Goal: Information Seeking & Learning: Learn about a topic

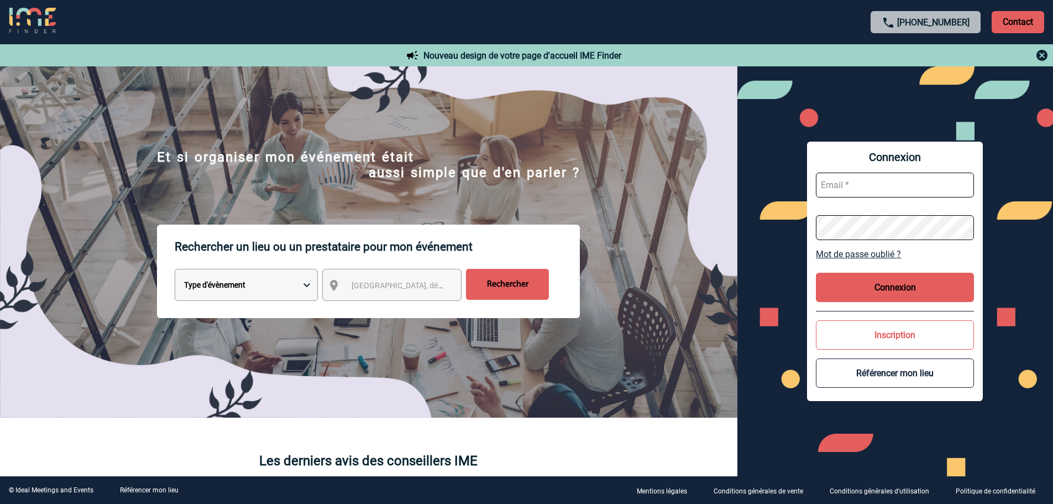
click at [892, 186] on input "text" at bounding box center [895, 184] width 158 height 25
type input "catherine.riffard@mobilize-fs.com"
click at [871, 283] on button "Connexion" at bounding box center [895, 286] width 158 height 29
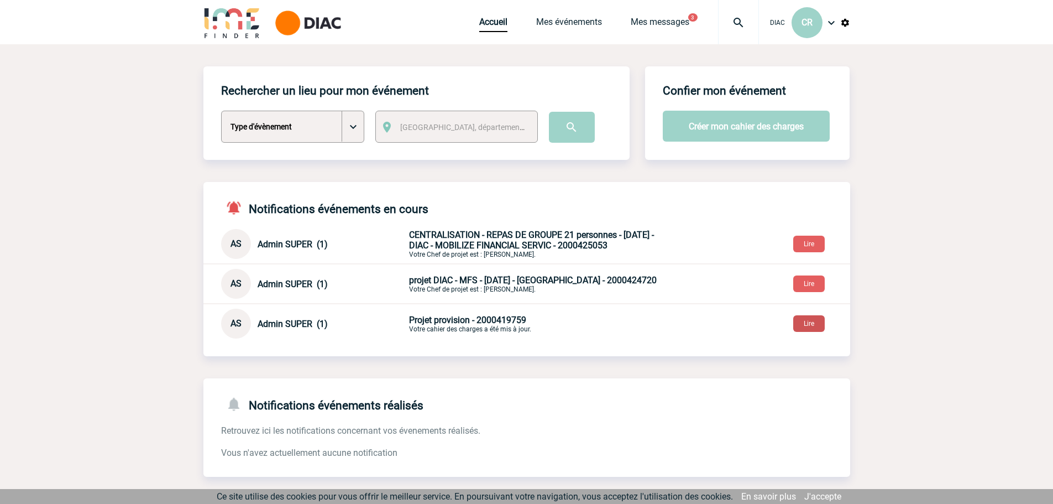
click at [812, 332] on button "Lire" at bounding box center [809, 323] width 32 height 17
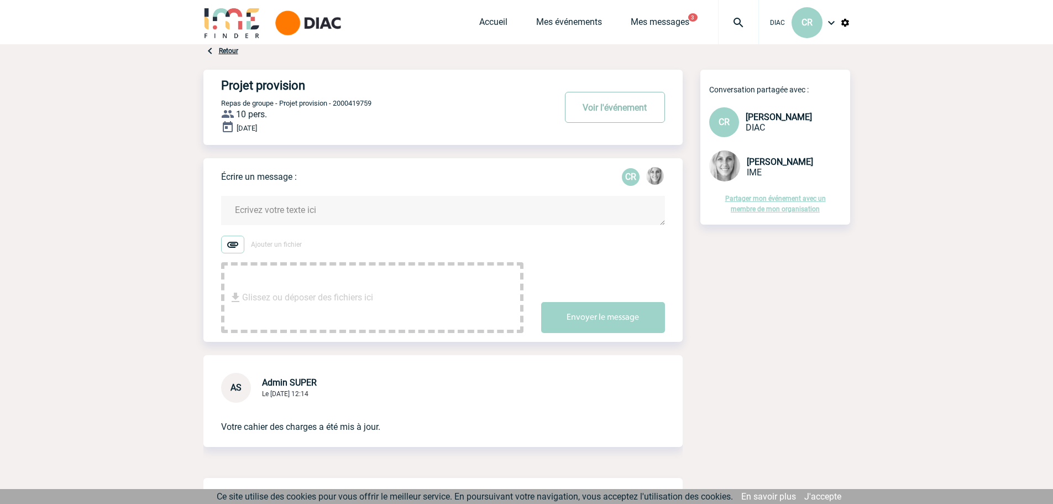
click at [641, 110] on button "Voir l'événement" at bounding box center [615, 107] width 100 height 31
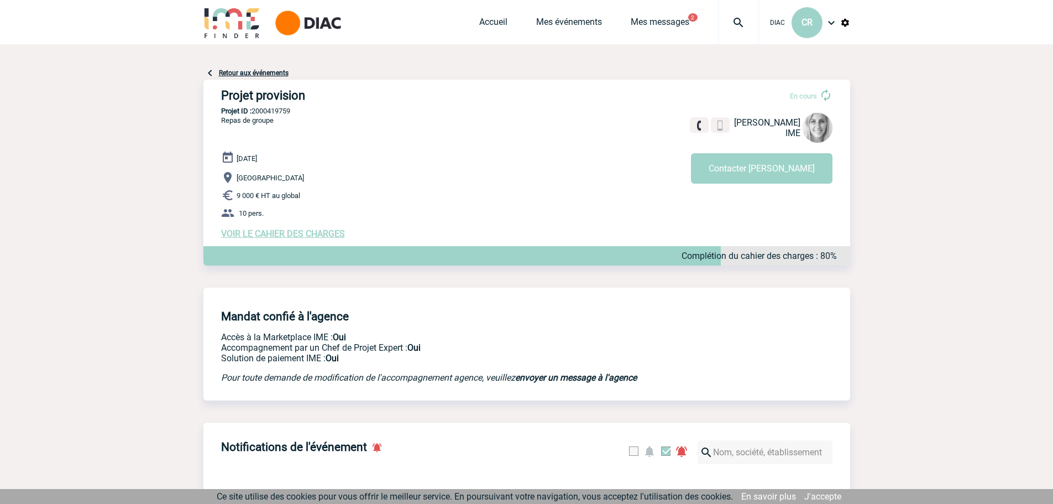
click at [321, 235] on span "VOIR LE CAHIER DES CHARGES" at bounding box center [283, 233] width 124 height 11
click at [653, 23] on link "Mes messages" at bounding box center [660, 24] width 59 height 15
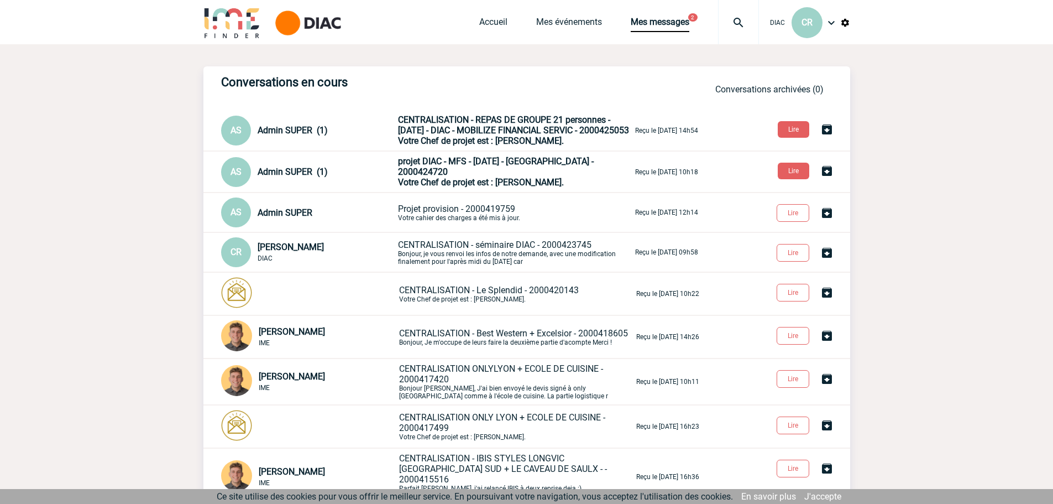
click at [455, 185] on p "projet DIAC - MFS - OCTOBRE 2025 - AIX EN PROVENCE - 2000424720 Votre Chef de p…" at bounding box center [515, 172] width 235 height 32
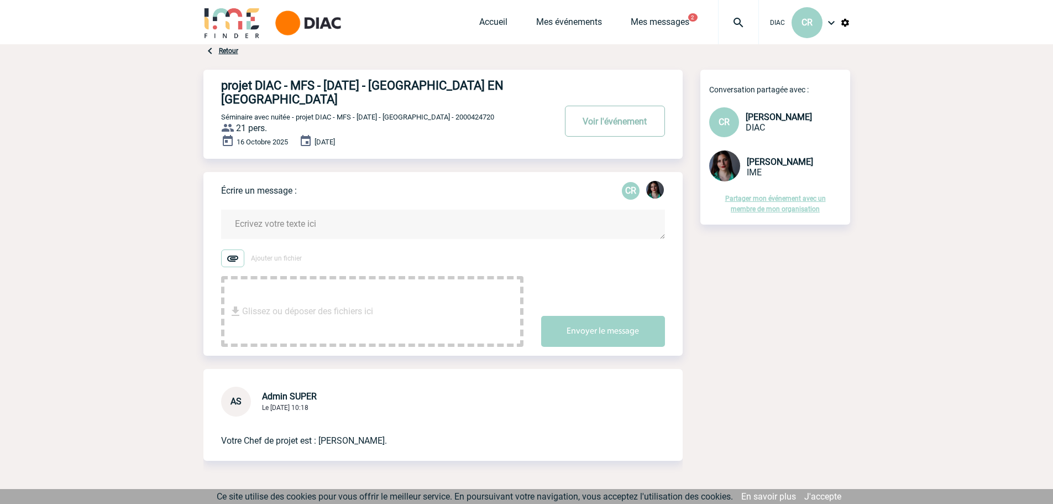
click at [606, 106] on button "Voir l'événement" at bounding box center [615, 121] width 100 height 31
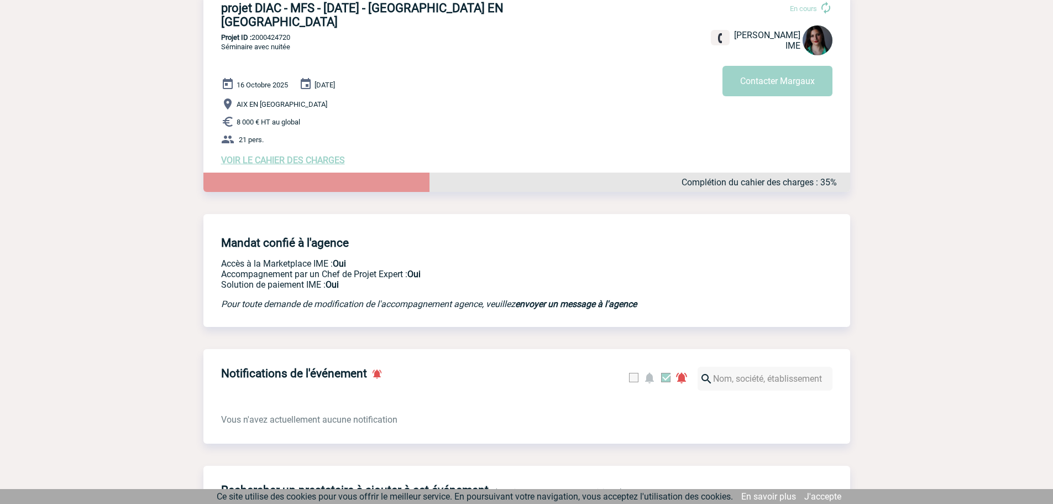
scroll to position [24, 0]
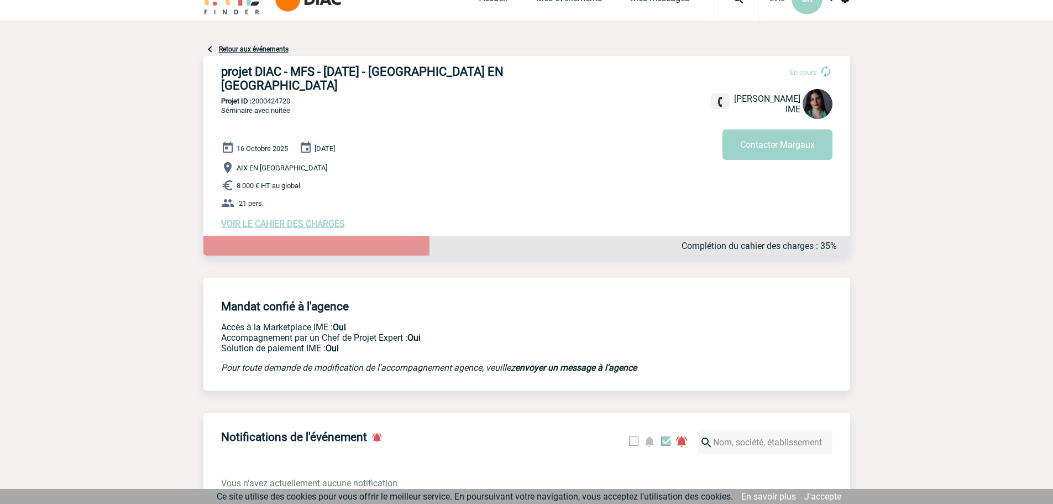
click at [329, 218] on span "VOIR LE CAHIER DES CHARGES" at bounding box center [283, 223] width 124 height 11
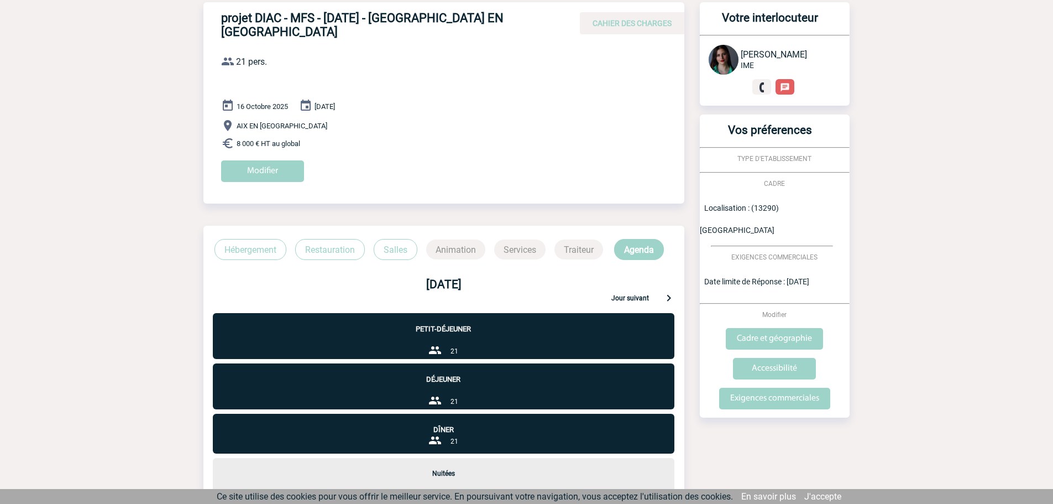
scroll to position [166, 0]
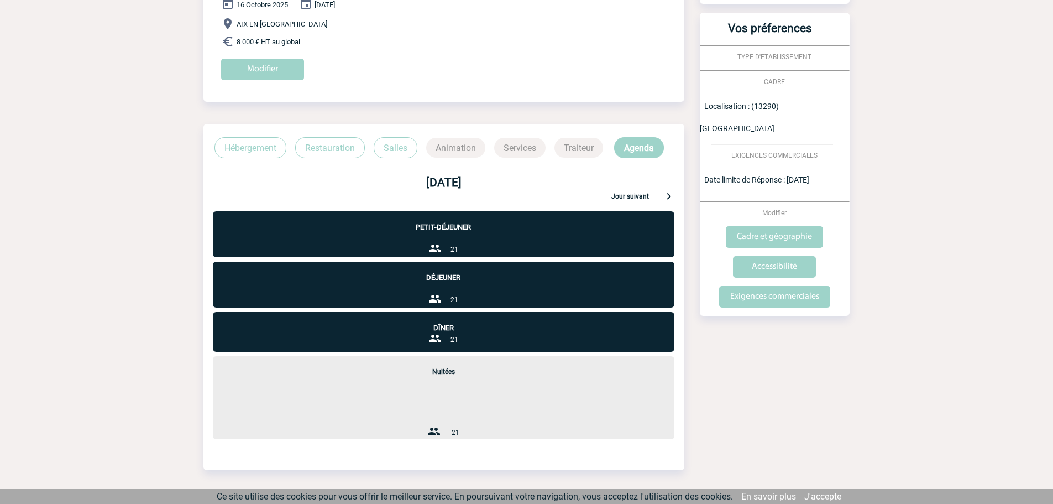
click at [445, 360] on p "Nuitées" at bounding box center [444, 365] width 462 height 19
click at [773, 408] on div "Retour à mon événement projet DIAC - MFS - [DATE] - [GEOGRAPHIC_DATA] EN [GEOGR…" at bounding box center [526, 207] width 647 height 658
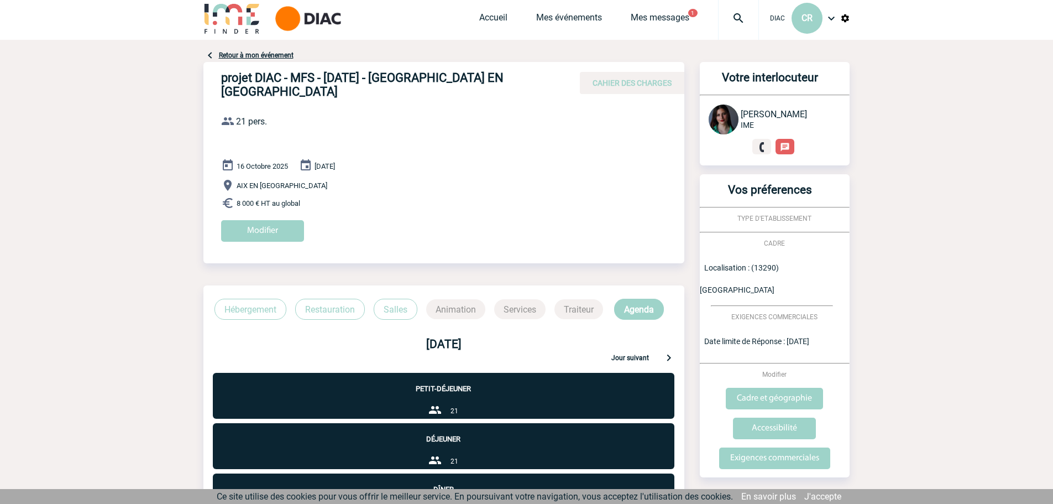
scroll to position [0, 0]
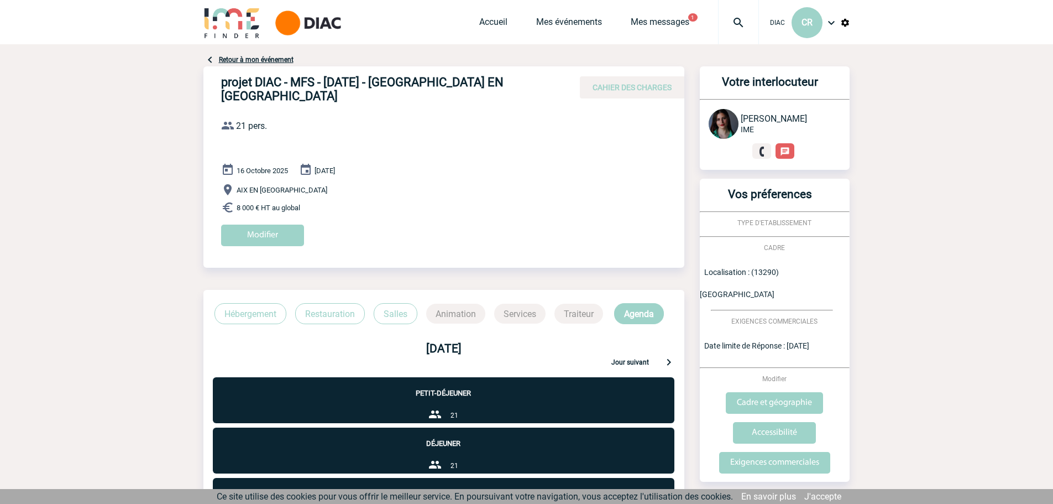
click at [642, 358] on p "Jour suivant" at bounding box center [630, 363] width 38 height 10
click at [475, 183] on p "AIX EN [GEOGRAPHIC_DATA]" at bounding box center [452, 189] width 463 height 13
